Goal: Task Accomplishment & Management: Complete application form

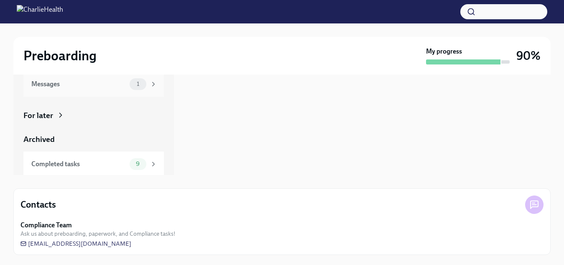
click at [48, 82] on div "Messages" at bounding box center [78, 83] width 95 height 9
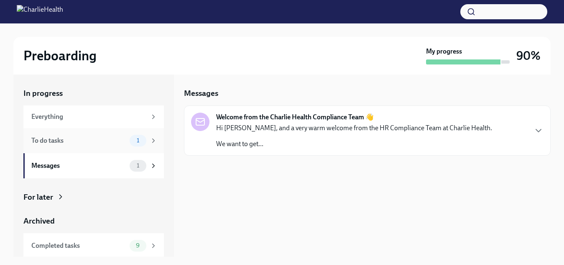
click at [98, 141] on div "To do tasks" at bounding box center [78, 140] width 95 height 9
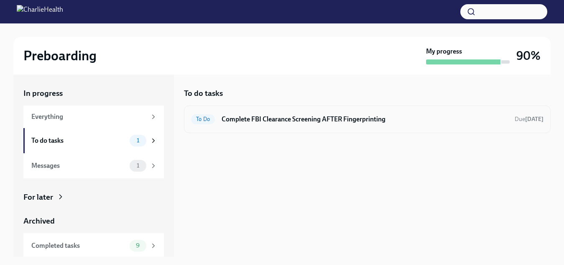
click at [261, 125] on div "To Do Complete FBI Clearance Screening AFTER Fingerprinting Due [DATE]" at bounding box center [367, 119] width 353 height 13
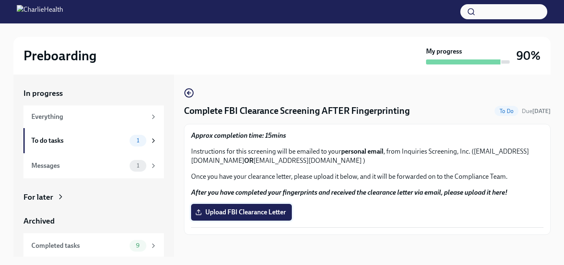
click at [254, 208] on label "Upload FBI Clearance Letter" at bounding box center [241, 212] width 101 height 17
click at [0, 0] on input "Upload FBI Clearance Letter" at bounding box center [0, 0] width 0 height 0
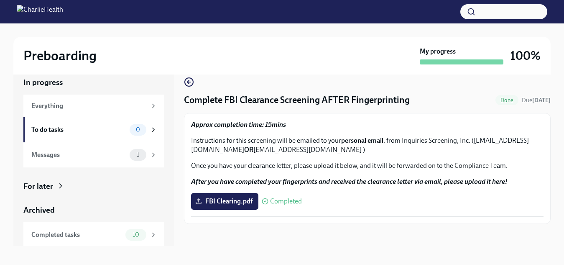
scroll to position [15, 0]
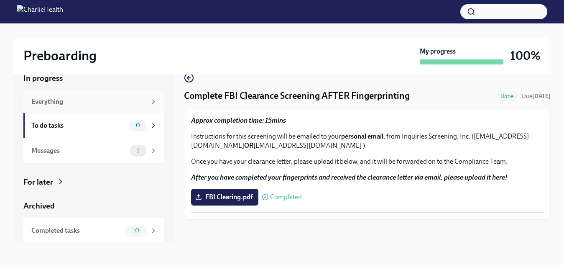
click at [90, 96] on div "Everything" at bounding box center [93, 101] width 141 height 23
